Goal: Task Accomplishment & Management: Manage account settings

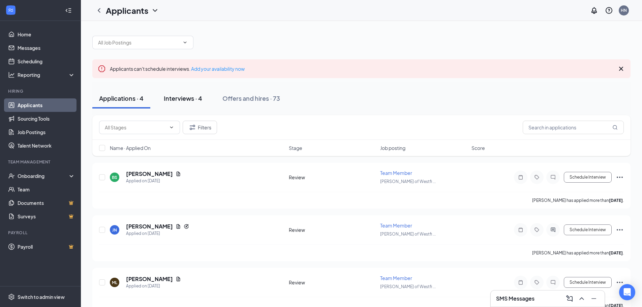
click at [185, 101] on div "Interviews · 4" at bounding box center [183, 98] width 38 height 8
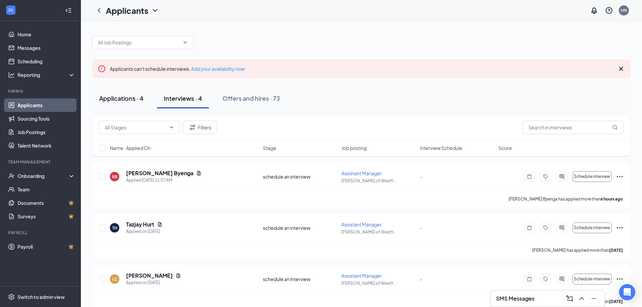
click at [125, 102] on div "Applications · 4" at bounding box center [121, 98] width 44 height 8
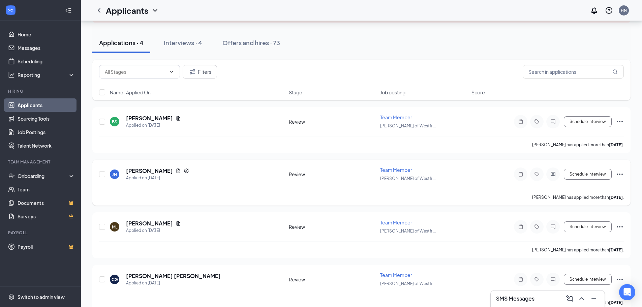
scroll to position [67, 0]
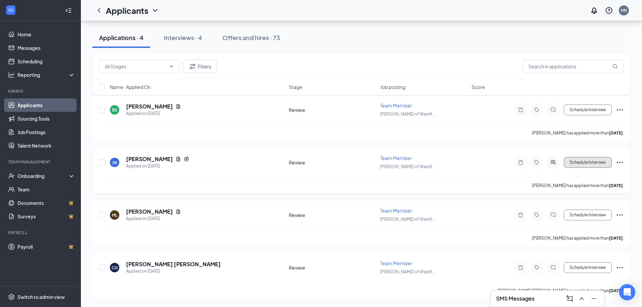
click at [592, 162] on button "Schedule Interview" at bounding box center [588, 162] width 48 height 11
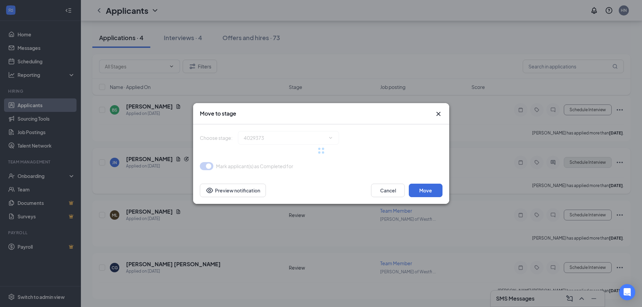
type input "Onsite Interview (next stage)"
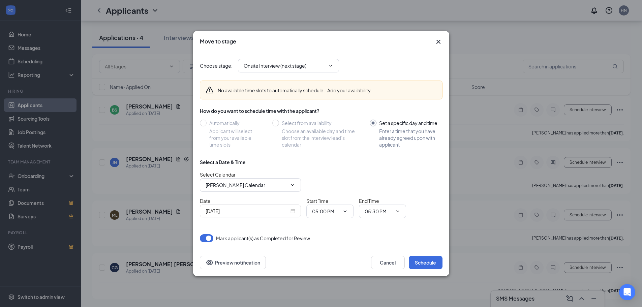
click at [440, 41] on icon "Cross" at bounding box center [438, 42] width 8 height 8
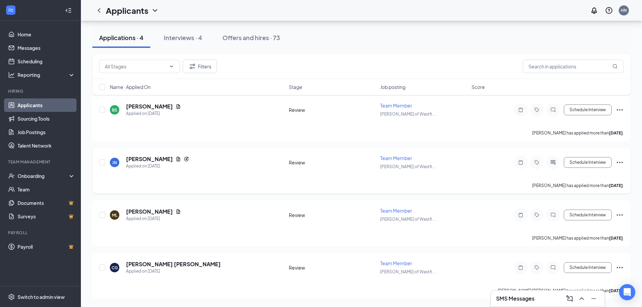
click at [620, 162] on icon "Ellipses" at bounding box center [620, 162] width 6 height 1
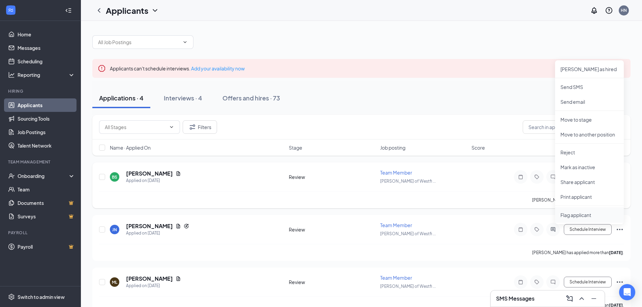
scroll to position [0, 0]
click at [587, 70] on p "[PERSON_NAME] as hired" at bounding box center [589, 69] width 58 height 7
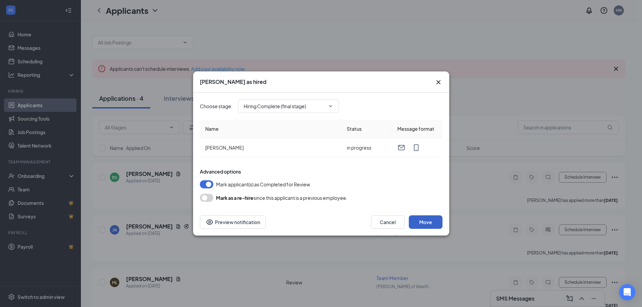
click at [427, 219] on button "Move" at bounding box center [426, 221] width 34 height 13
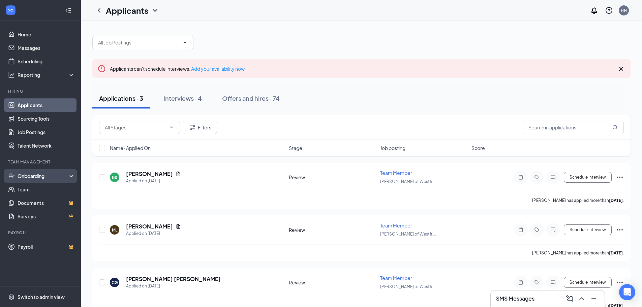
click at [41, 179] on div "Onboarding" at bounding box center [44, 176] width 52 height 7
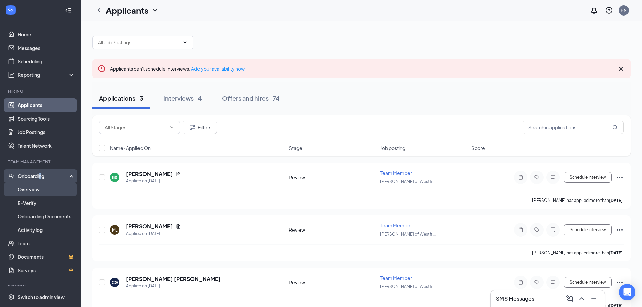
click at [31, 188] on link "Overview" at bounding box center [47, 189] width 58 height 13
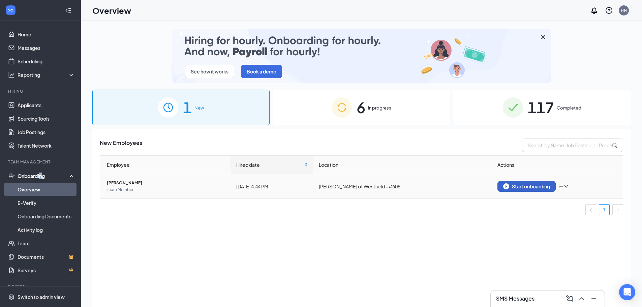
click at [534, 186] on div "Start onboarding" at bounding box center [526, 186] width 47 height 6
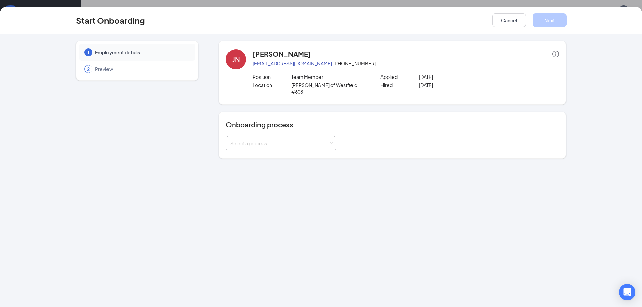
click at [333, 136] on div "Select a process" at bounding box center [281, 143] width 111 height 14
click at [293, 176] on span "[PERSON_NAME], IN / [GEOGRAPHIC_DATA], [GEOGRAPHIC_DATA] / [GEOGRAPHIC_DATA], […" at bounding box center [354, 175] width 253 height 6
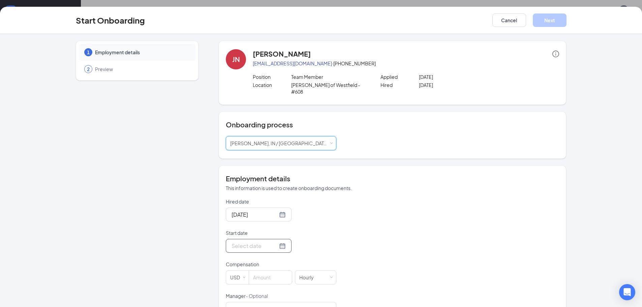
click at [275, 242] on div at bounding box center [258, 246] width 54 height 8
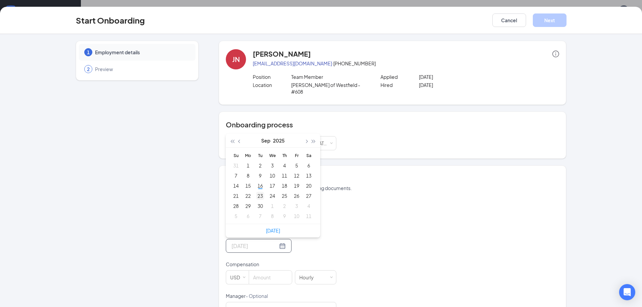
type input "[DATE]"
click at [259, 192] on div "23" at bounding box center [260, 196] width 8 height 8
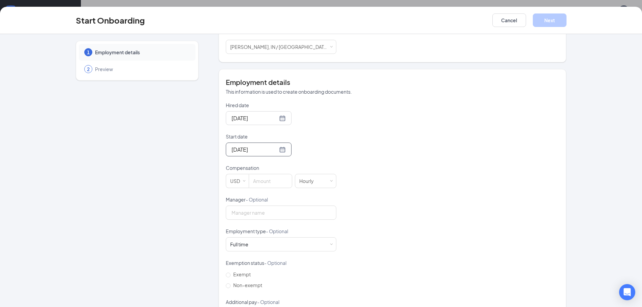
scroll to position [101, 0]
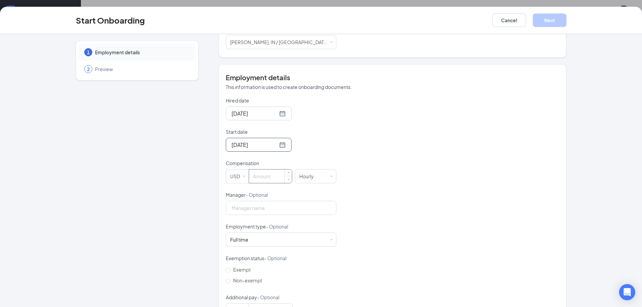
click at [258, 172] on input at bounding box center [270, 175] width 43 height 13
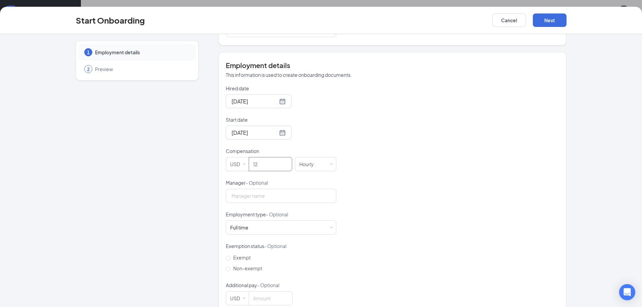
scroll to position [120, 0]
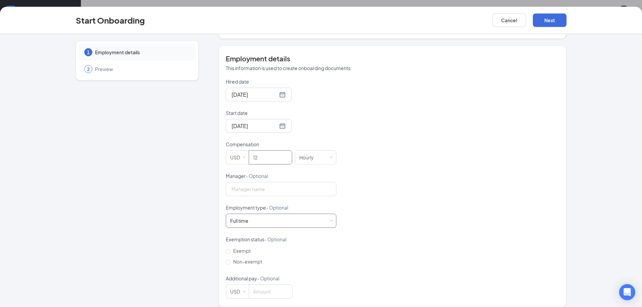
type input "12"
click at [330, 219] on span at bounding box center [331, 220] width 3 height 3
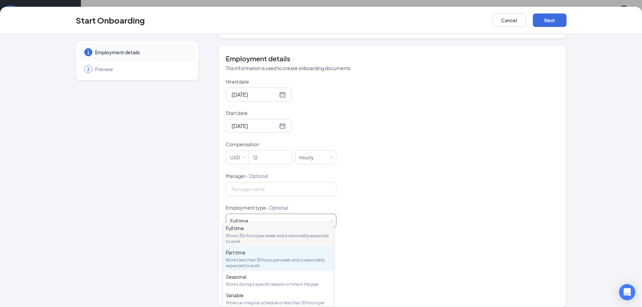
click at [311, 256] on div "Part time Works less than 30 hours per week and is reasonably expected to work" at bounding box center [278, 259] width 105 height 20
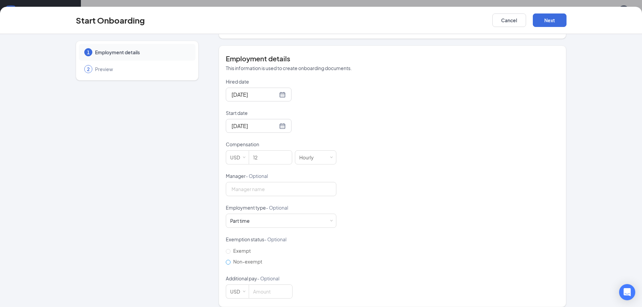
click at [226, 260] on input "Non-exempt" at bounding box center [228, 262] width 5 height 5
radio input "true"
drag, startPoint x: 549, startPoint y: 18, endPoint x: 549, endPoint y: 11, distance: 6.7
click at [549, 12] on div "Start Onboarding Cancel Next" at bounding box center [321, 20] width 642 height 27
click at [547, 24] on button "Next" at bounding box center [550, 19] width 34 height 13
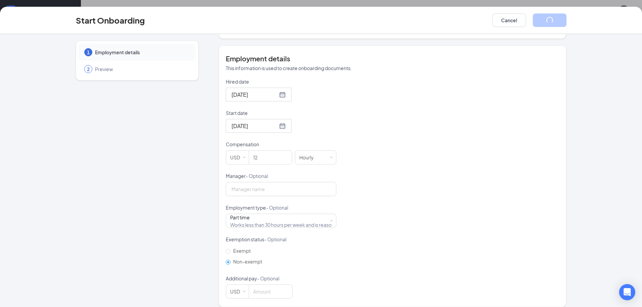
scroll to position [0, 0]
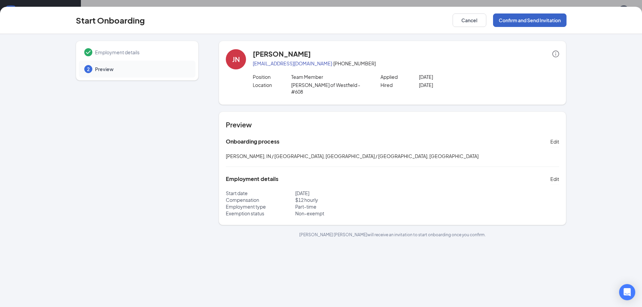
click at [540, 22] on button "Confirm and Send Invitation" at bounding box center [529, 19] width 73 height 13
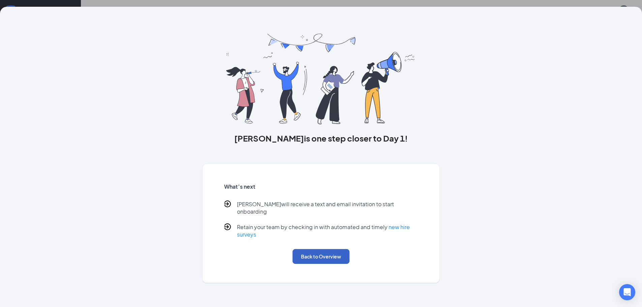
click at [336, 249] on button "Back to Overview" at bounding box center [320, 256] width 57 height 15
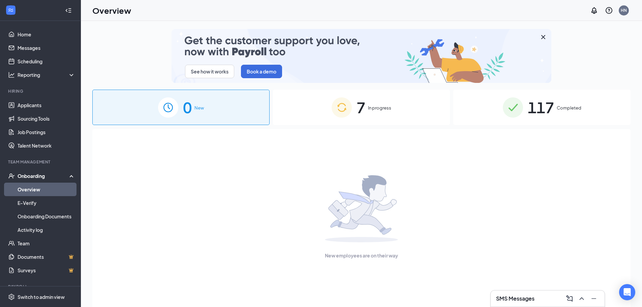
click at [388, 104] on div "7 In progress" at bounding box center [361, 107] width 177 height 35
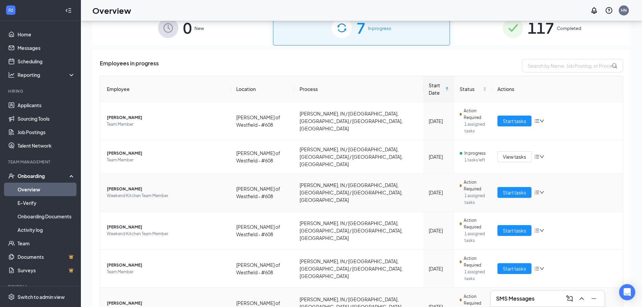
scroll to position [30, 0]
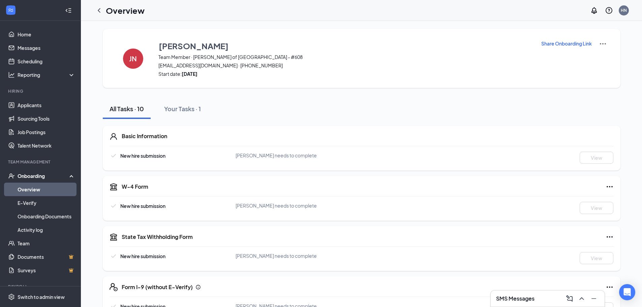
click at [571, 46] on p "Share Onboarding Link" at bounding box center [566, 43] width 51 height 7
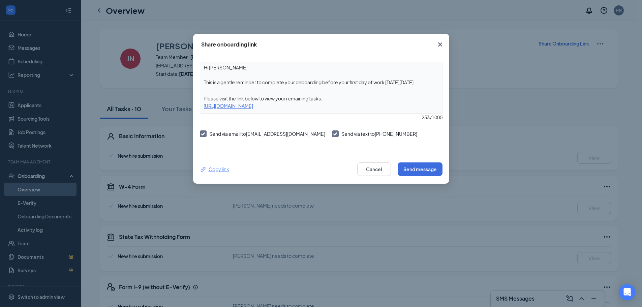
click at [224, 167] on div "Copy link" at bounding box center [214, 168] width 29 height 7
click at [420, 168] on button "Send message" at bounding box center [420, 168] width 45 height 13
